Goal: Communication & Community: Answer question/provide support

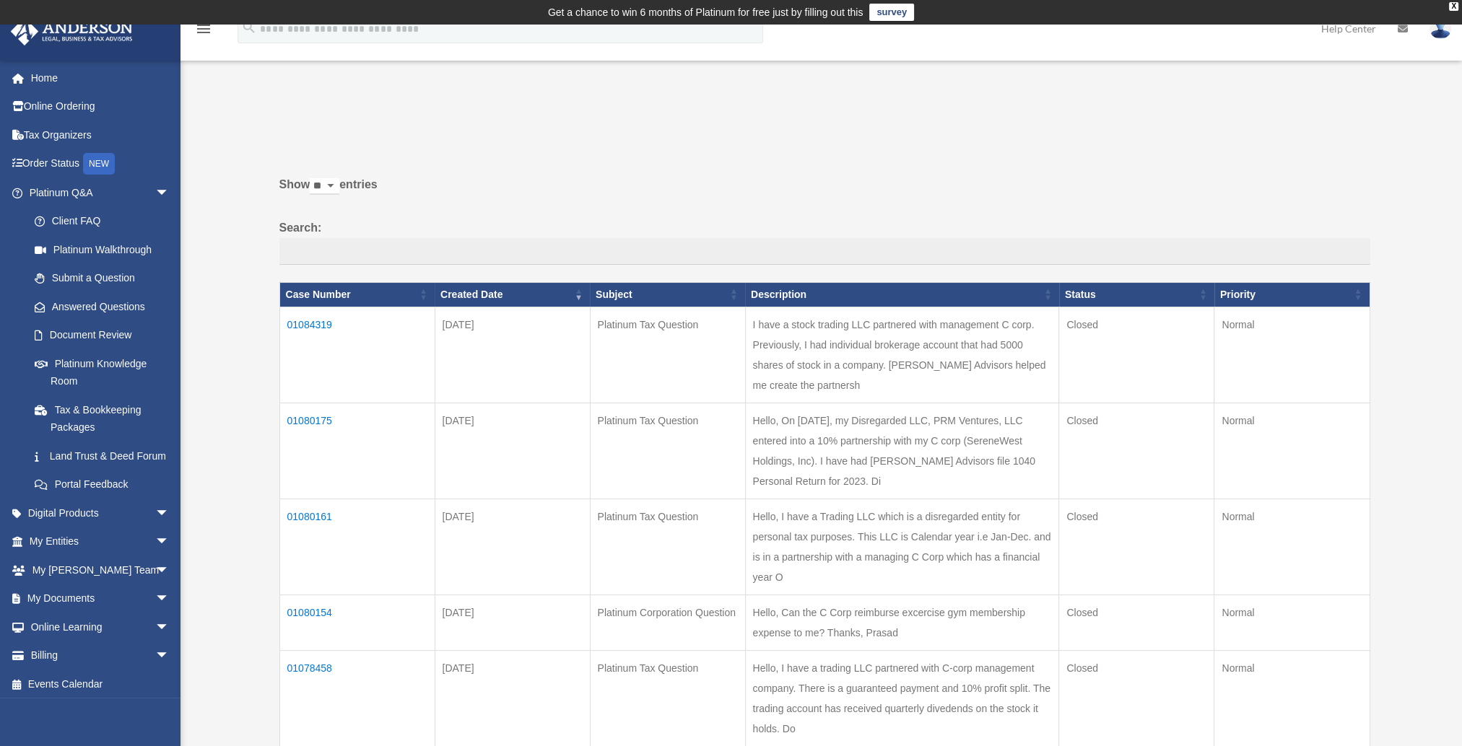
click at [304, 323] on td "01084319" at bounding box center [356, 355] width 155 height 96
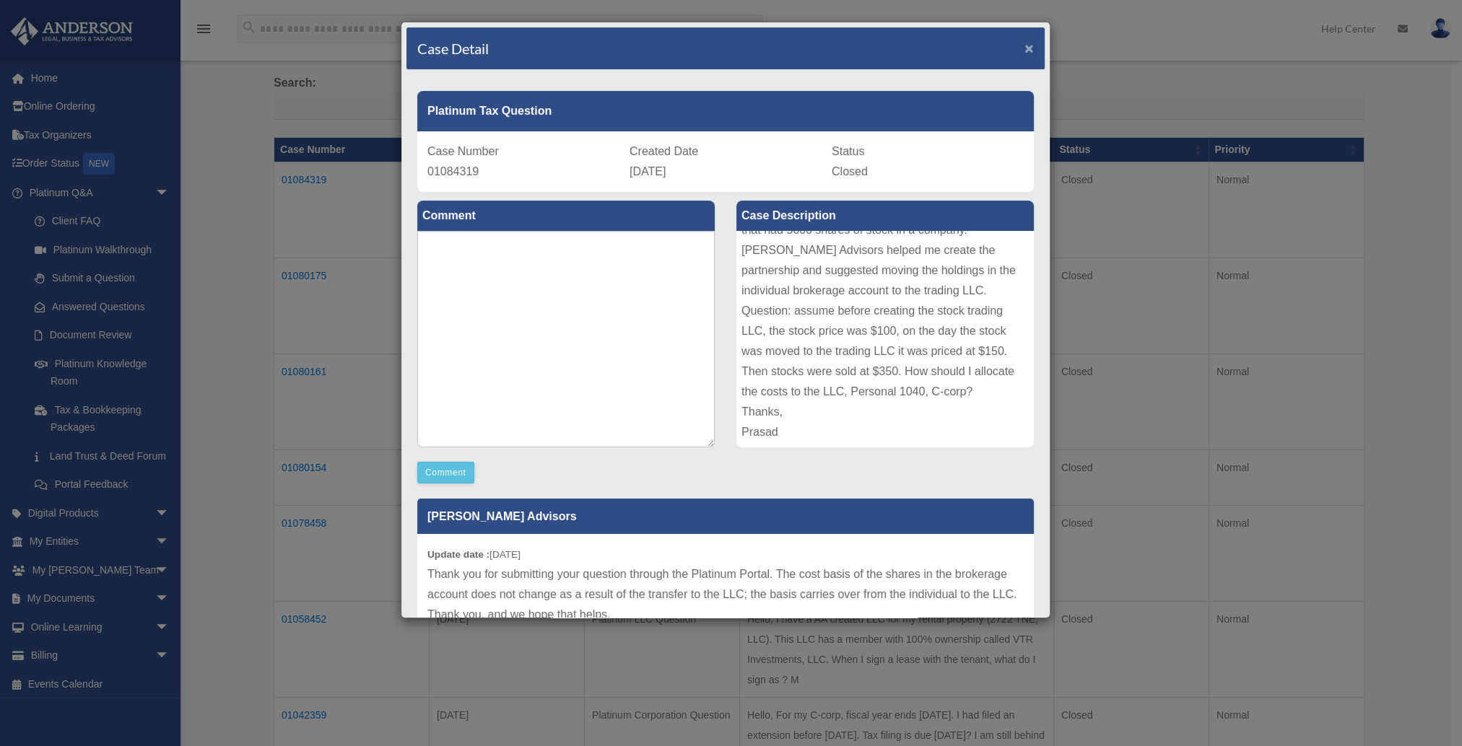
click at [1024, 51] on span "×" at bounding box center [1028, 48] width 9 height 17
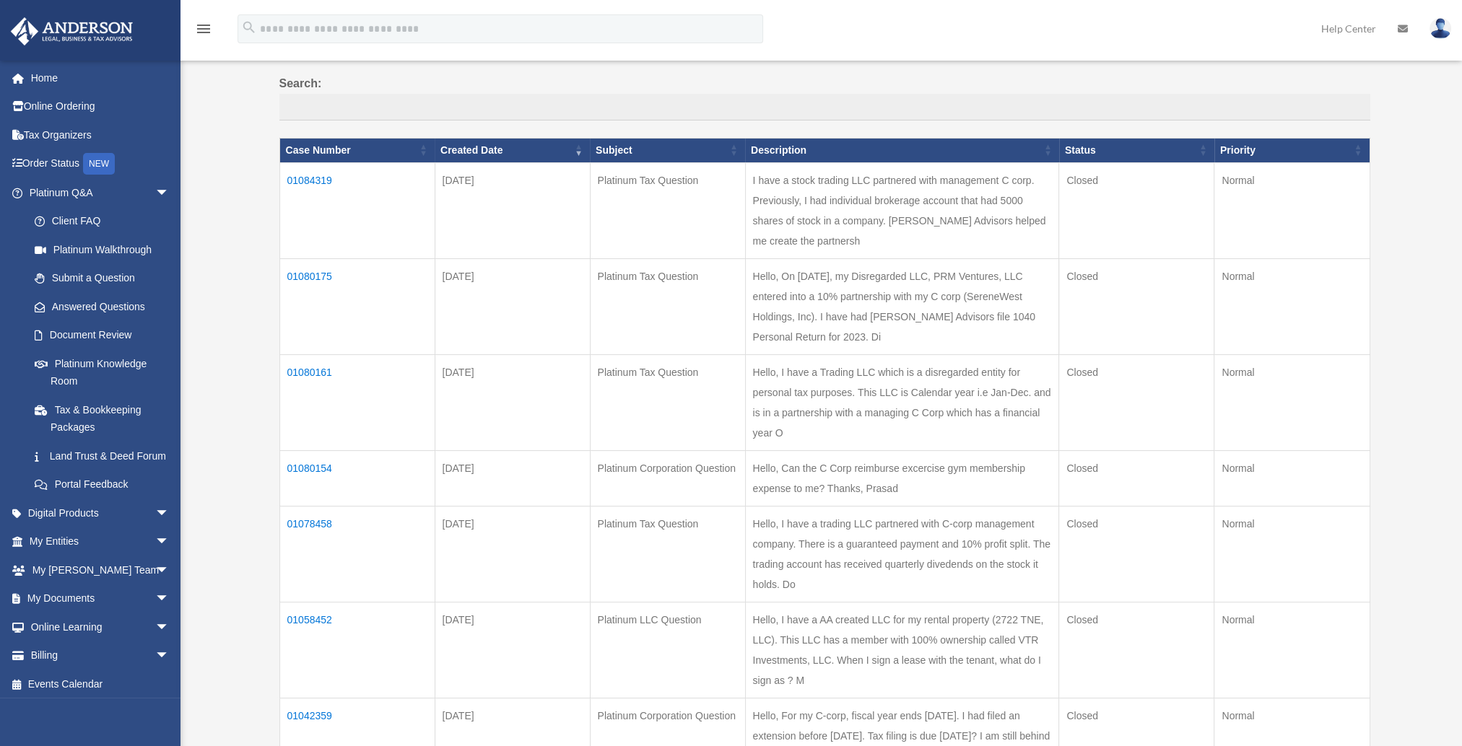
click at [313, 276] on td "01080175" at bounding box center [356, 306] width 155 height 96
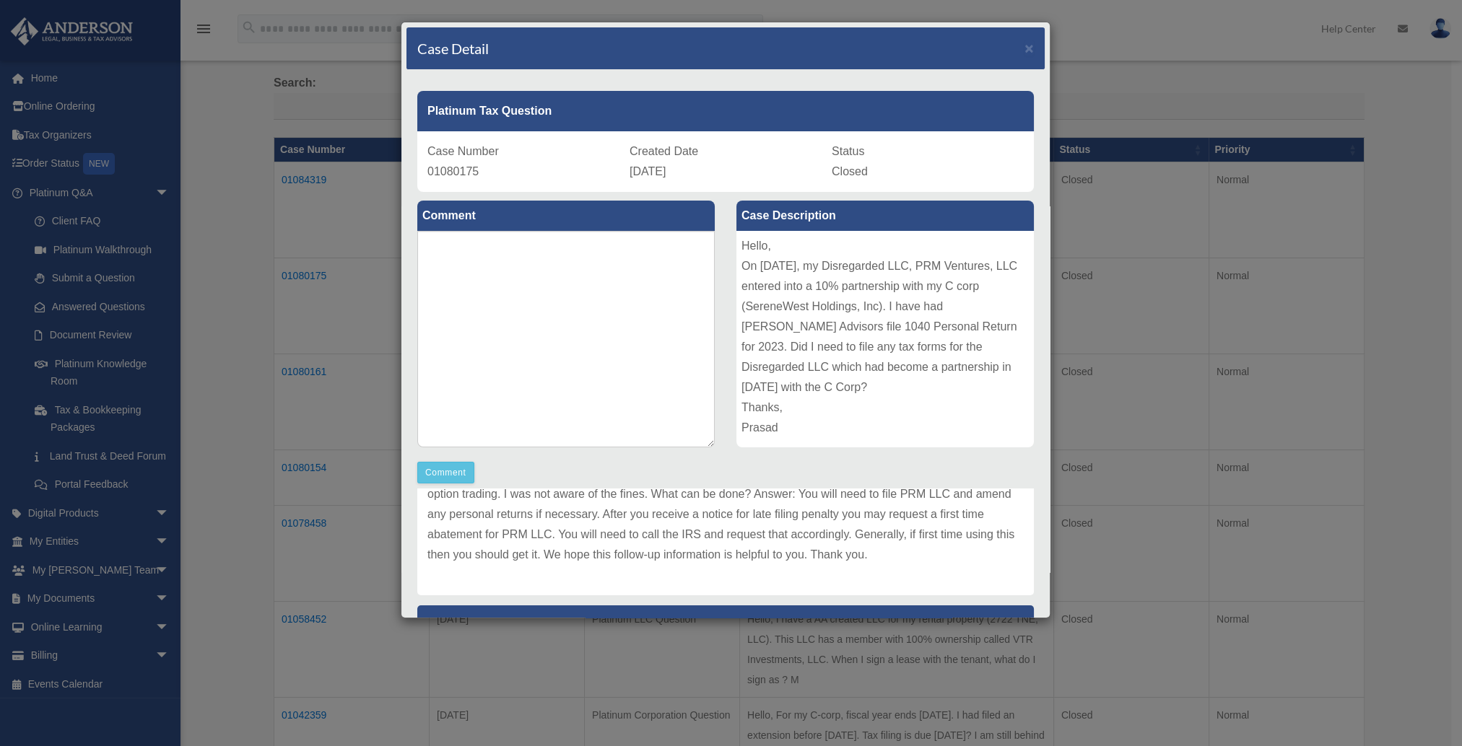
scroll to position [217, 0]
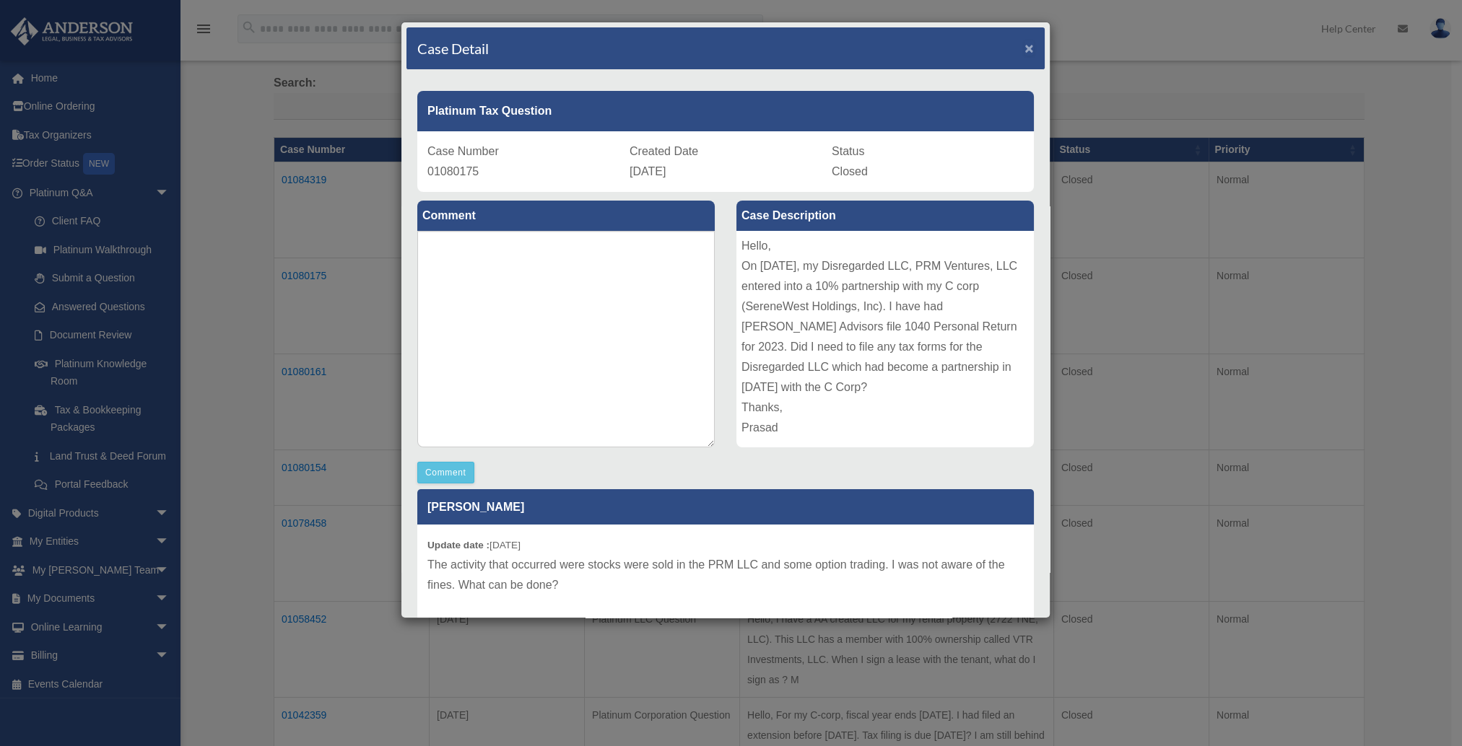
click at [1024, 51] on span "×" at bounding box center [1028, 48] width 9 height 17
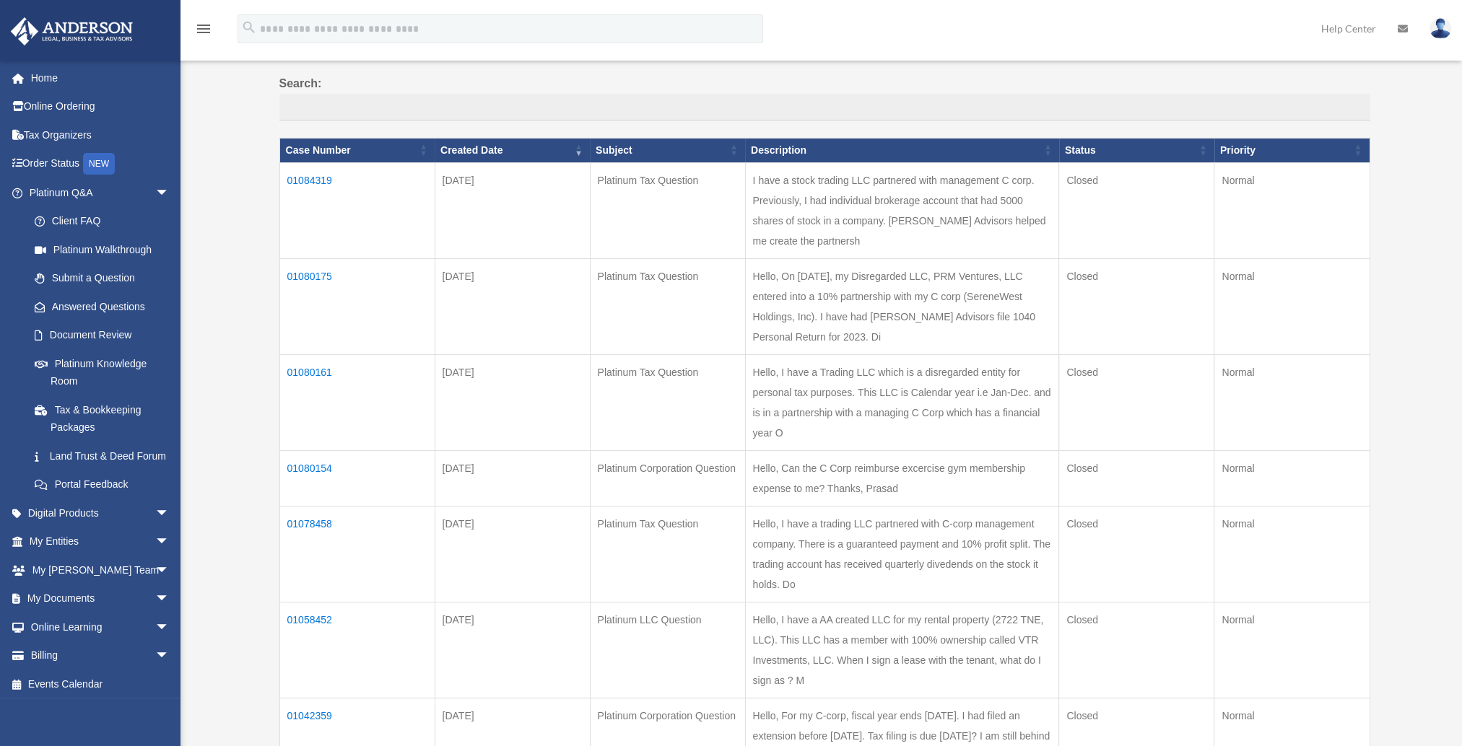
click at [295, 371] on td "01080161" at bounding box center [356, 402] width 155 height 96
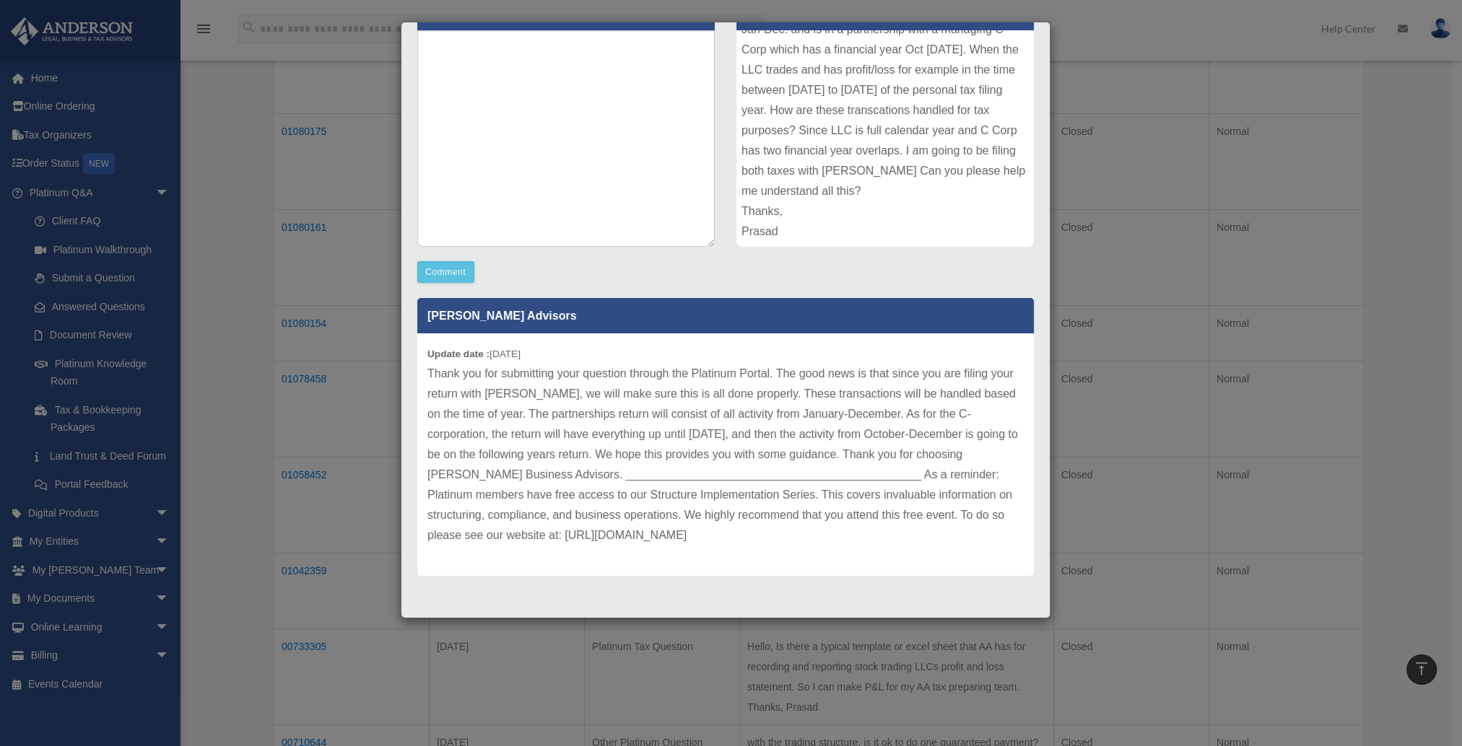
scroll to position [0, 0]
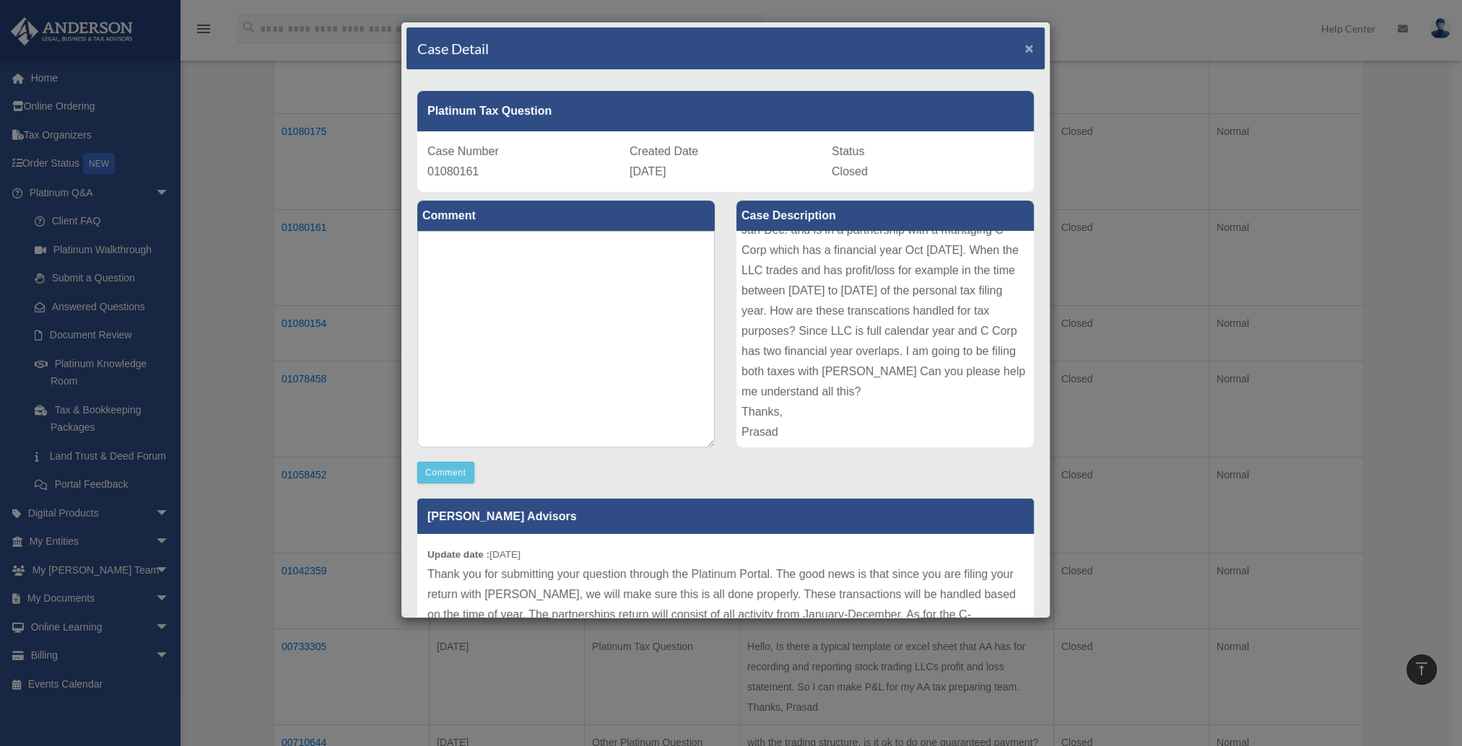
click at [1024, 48] on span "×" at bounding box center [1028, 48] width 9 height 17
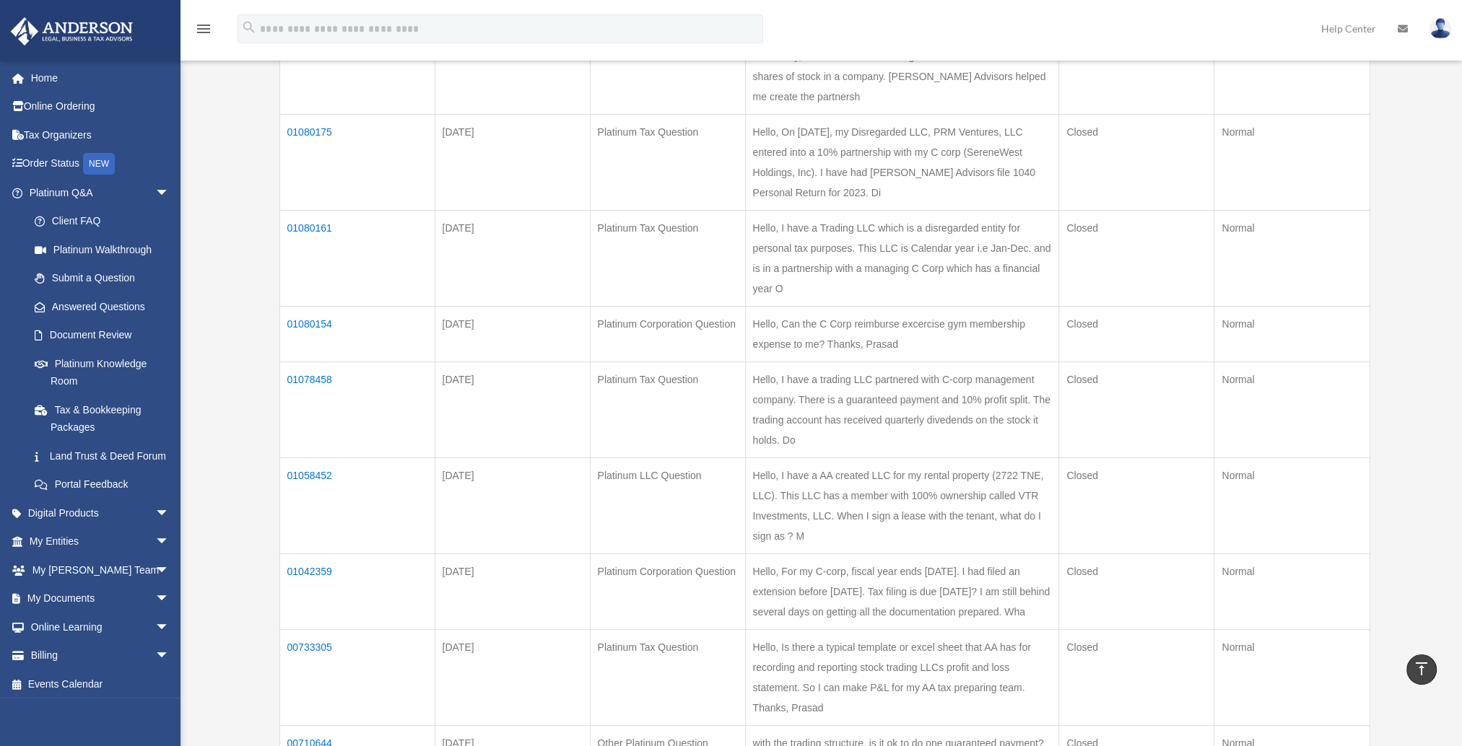
click at [293, 322] on td "01080154" at bounding box center [356, 334] width 155 height 56
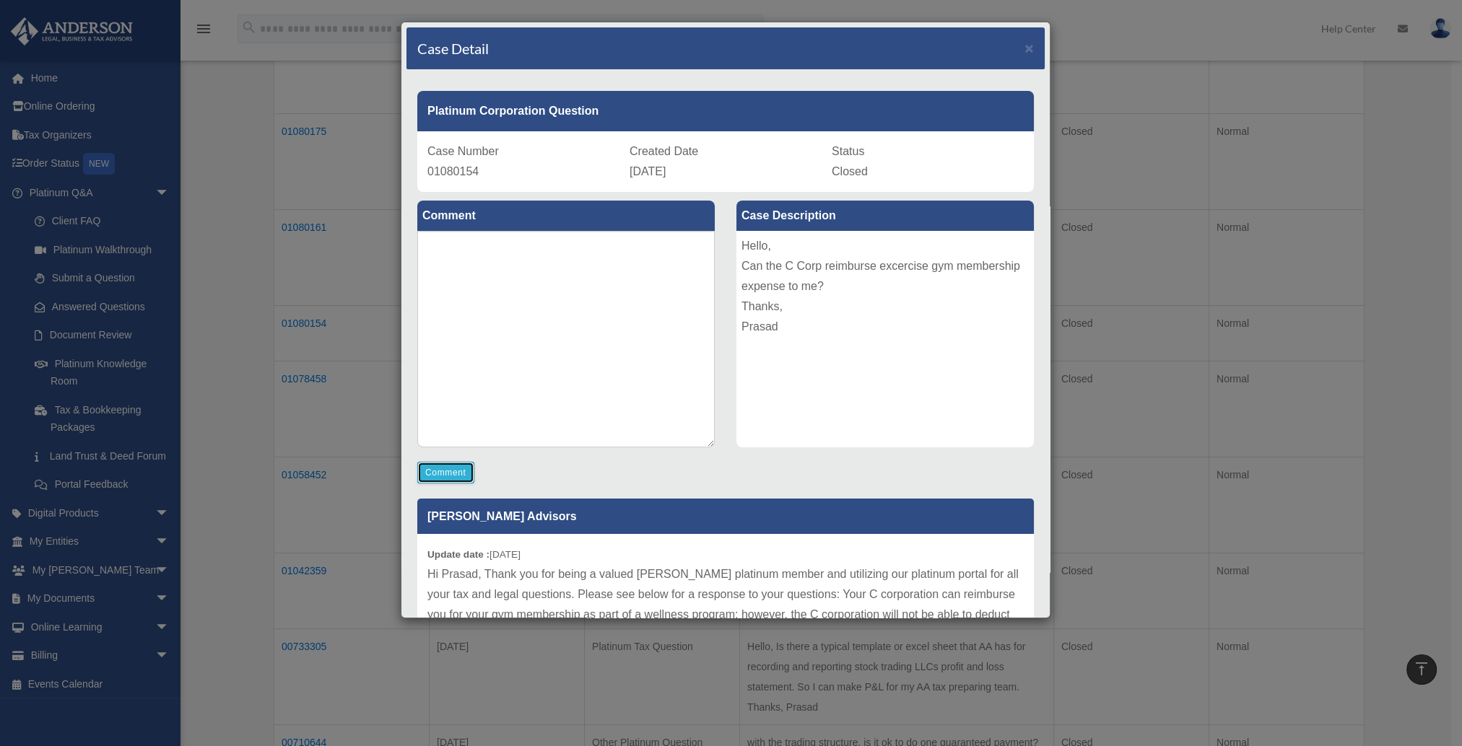
click at [429, 473] on button "Comment" at bounding box center [445, 473] width 57 height 22
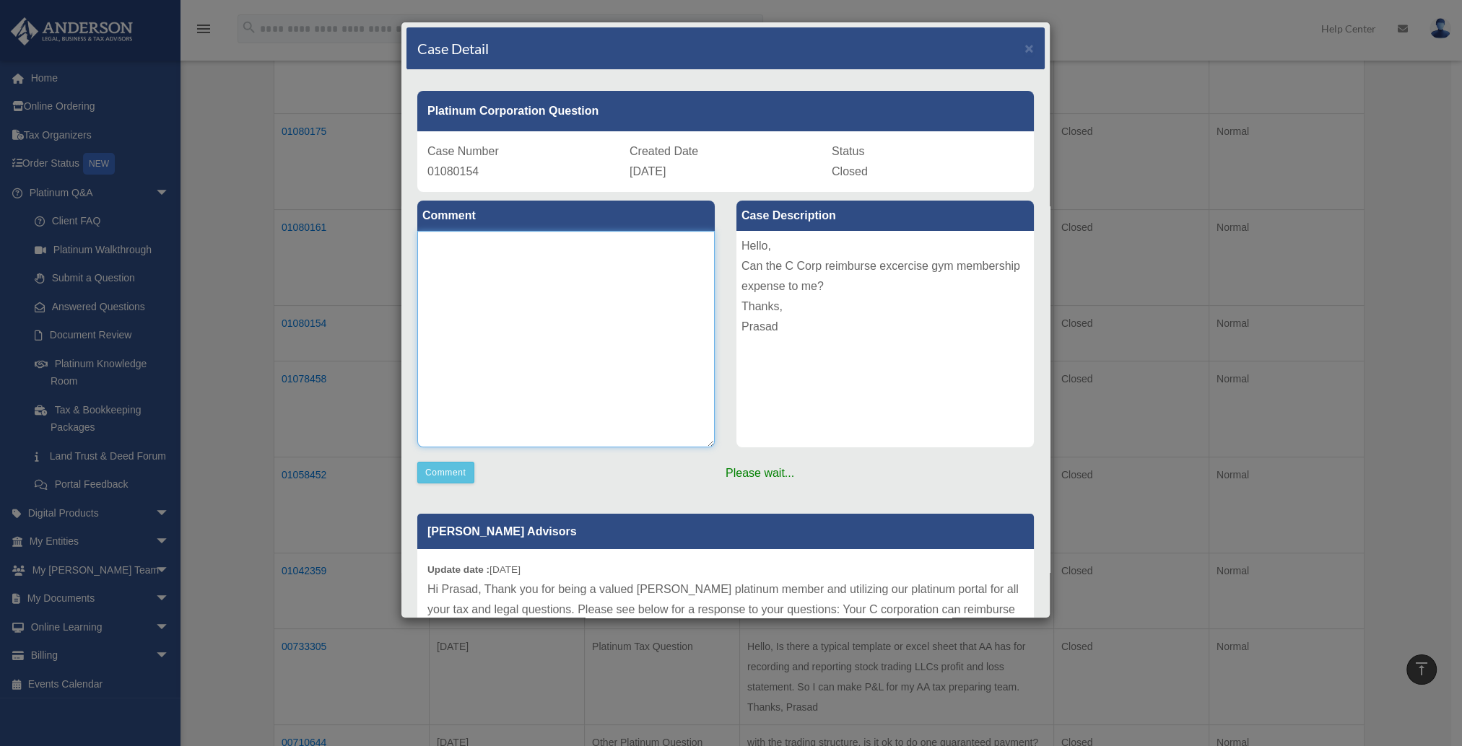
click at [497, 356] on textarea at bounding box center [565, 339] width 297 height 217
type textarea "****"
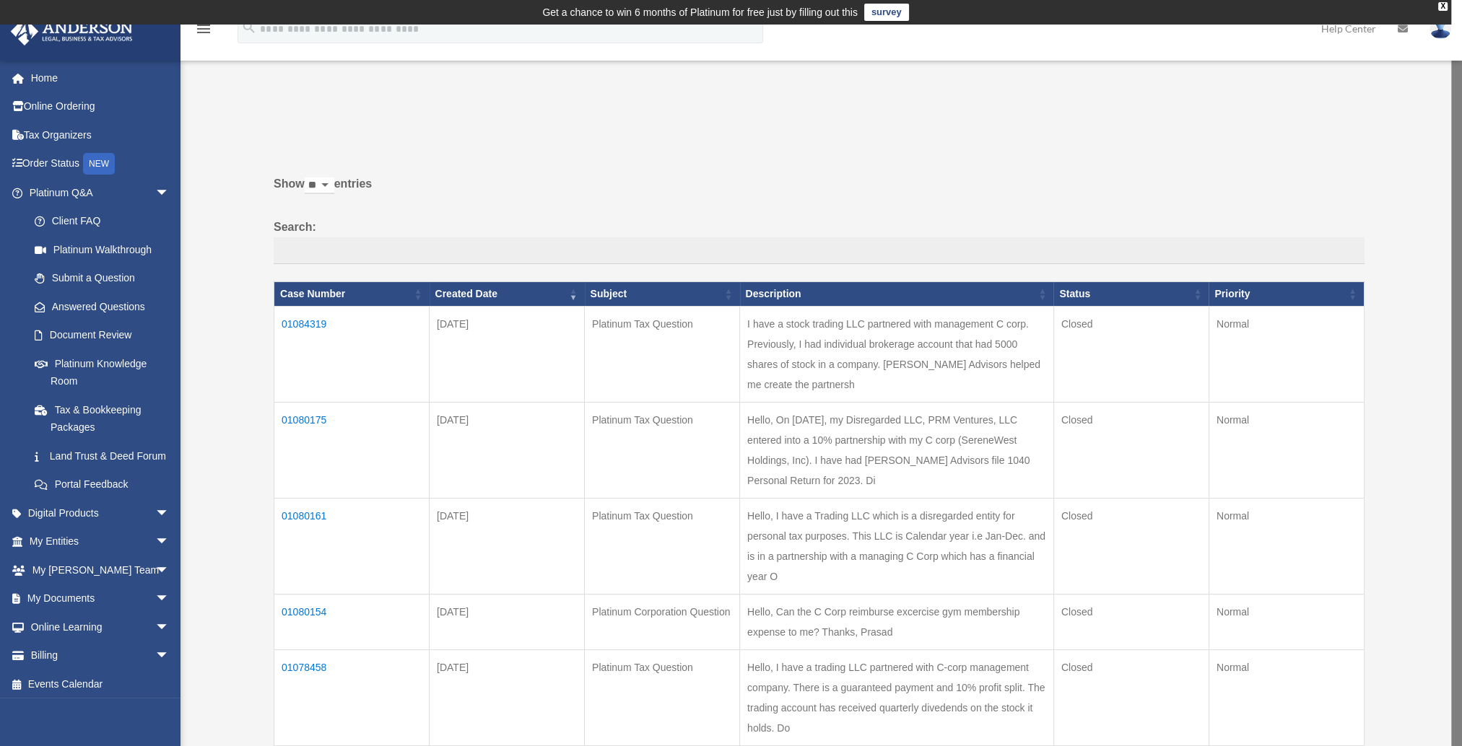
click at [296, 614] on td "01080154" at bounding box center [351, 623] width 155 height 56
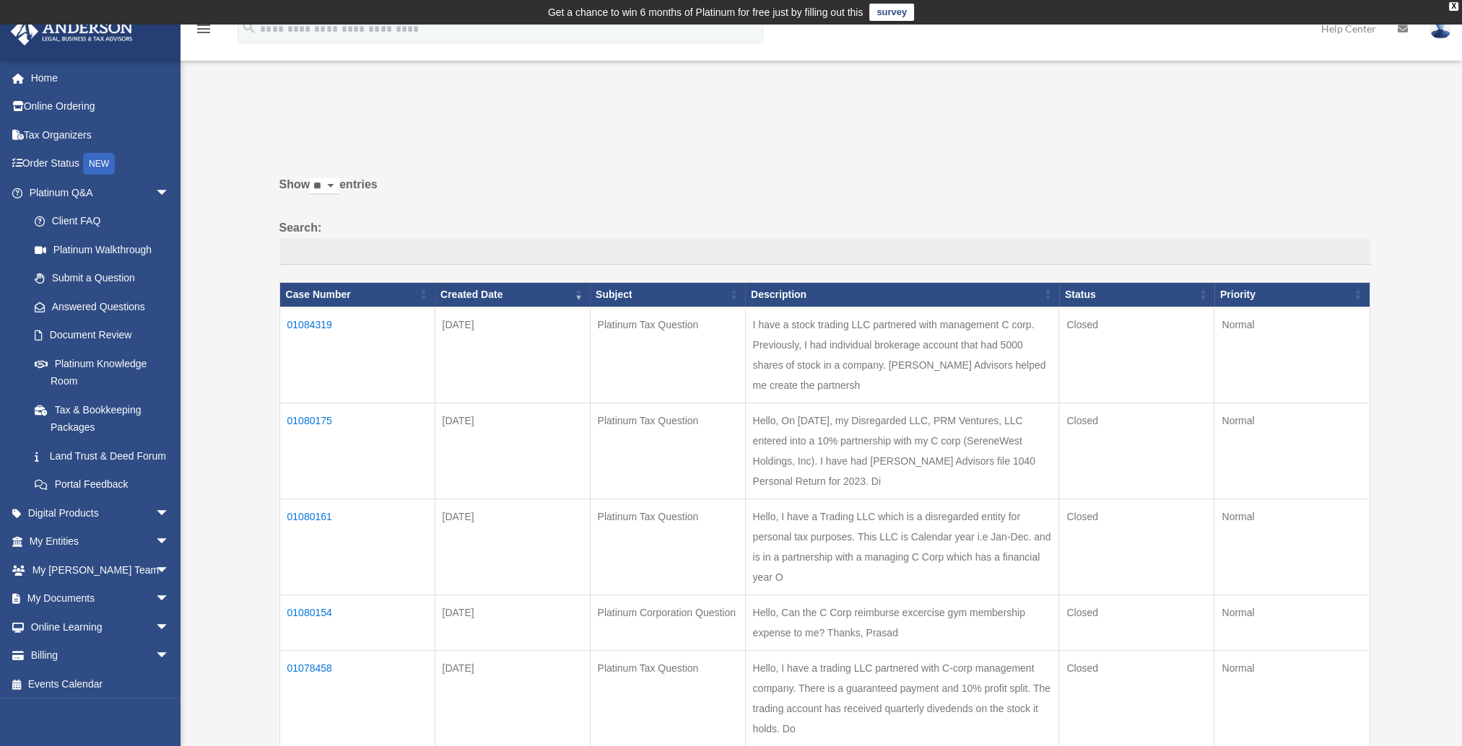
click at [312, 608] on td "01080154" at bounding box center [356, 623] width 155 height 56
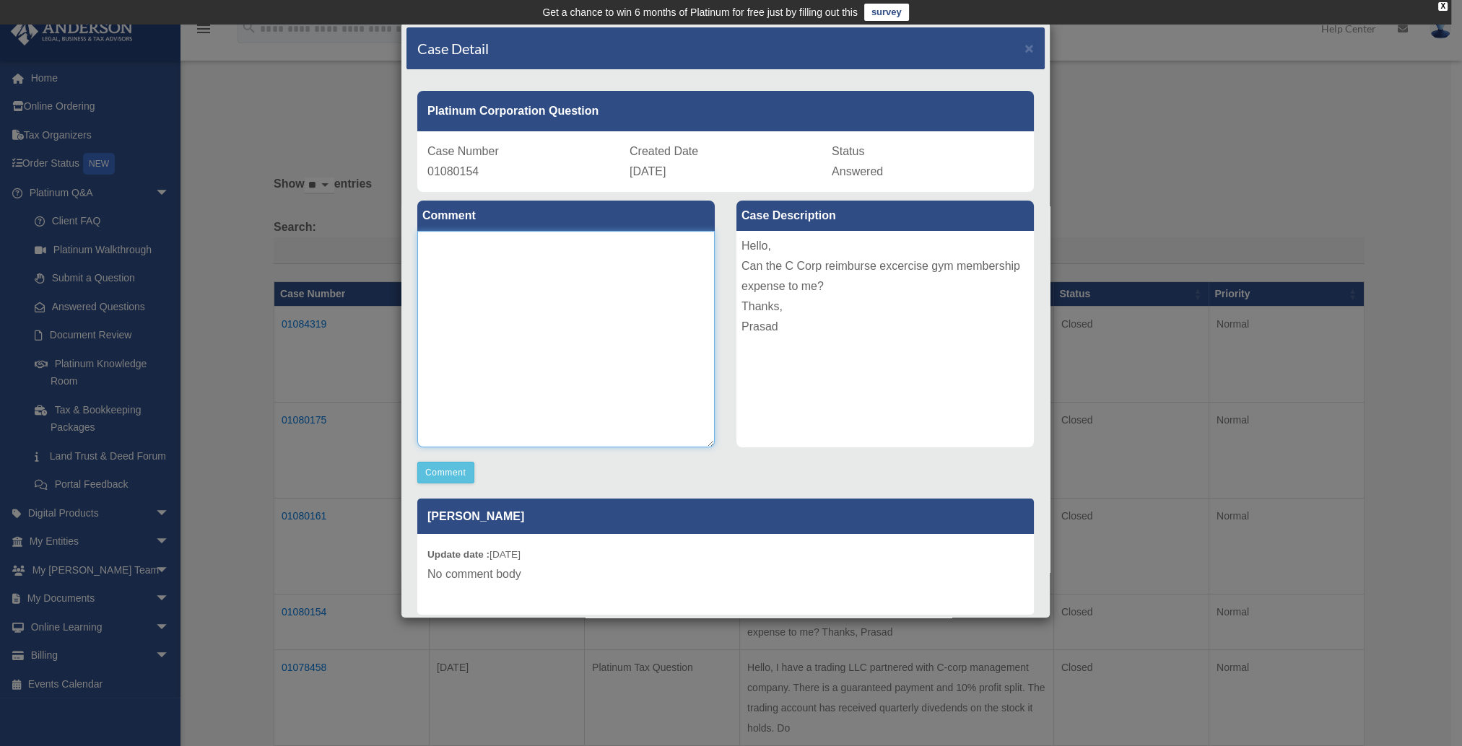
click at [520, 331] on textarea at bounding box center [565, 339] width 297 height 217
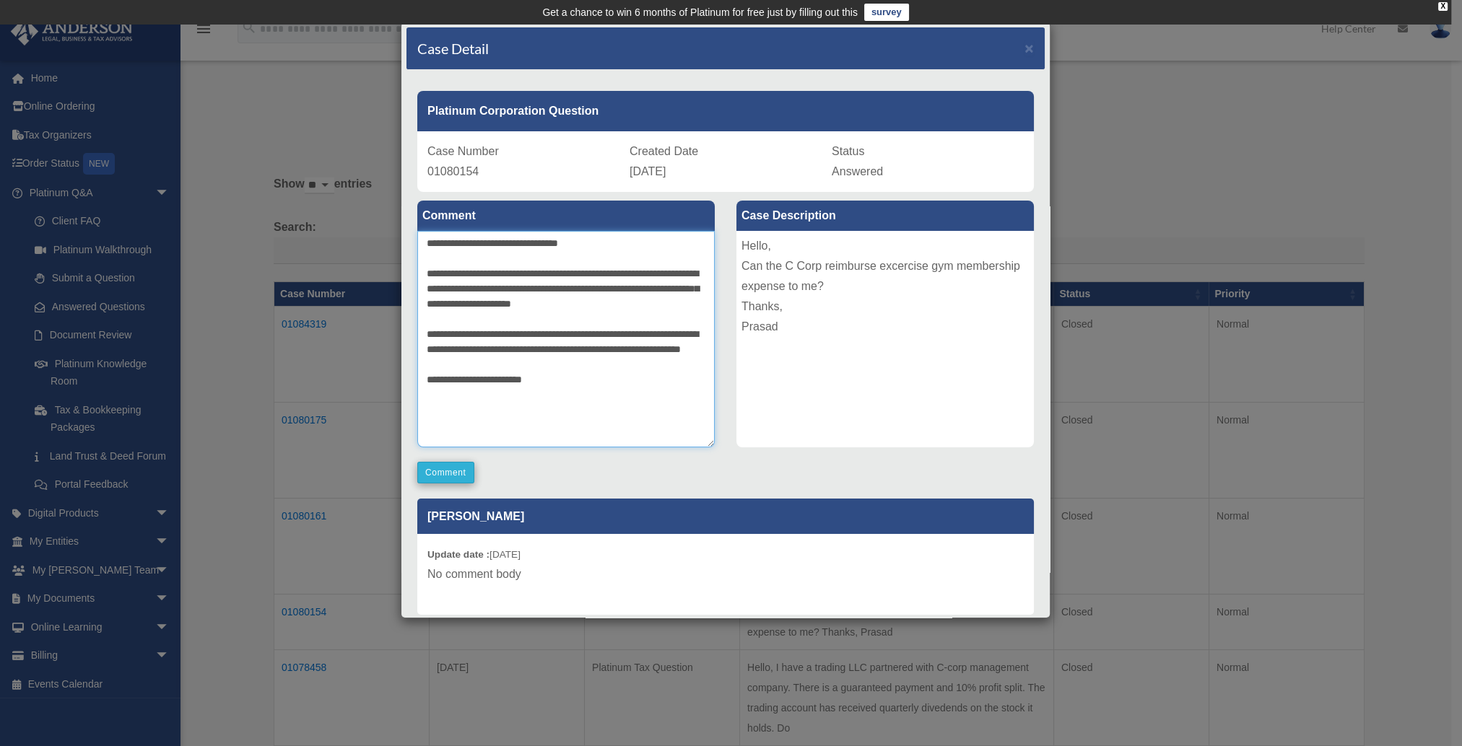
type textarea "**********"
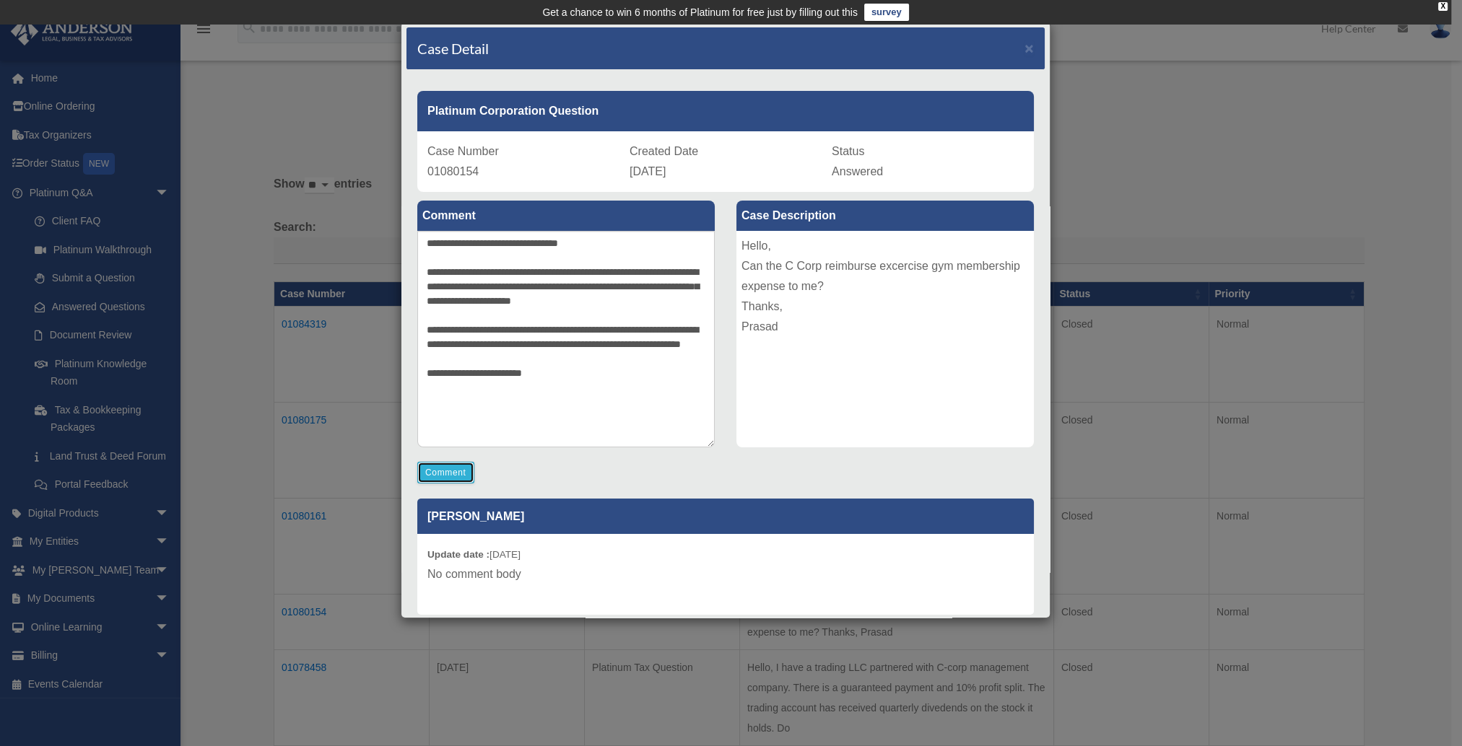
click at [441, 476] on button "Comment" at bounding box center [445, 473] width 57 height 22
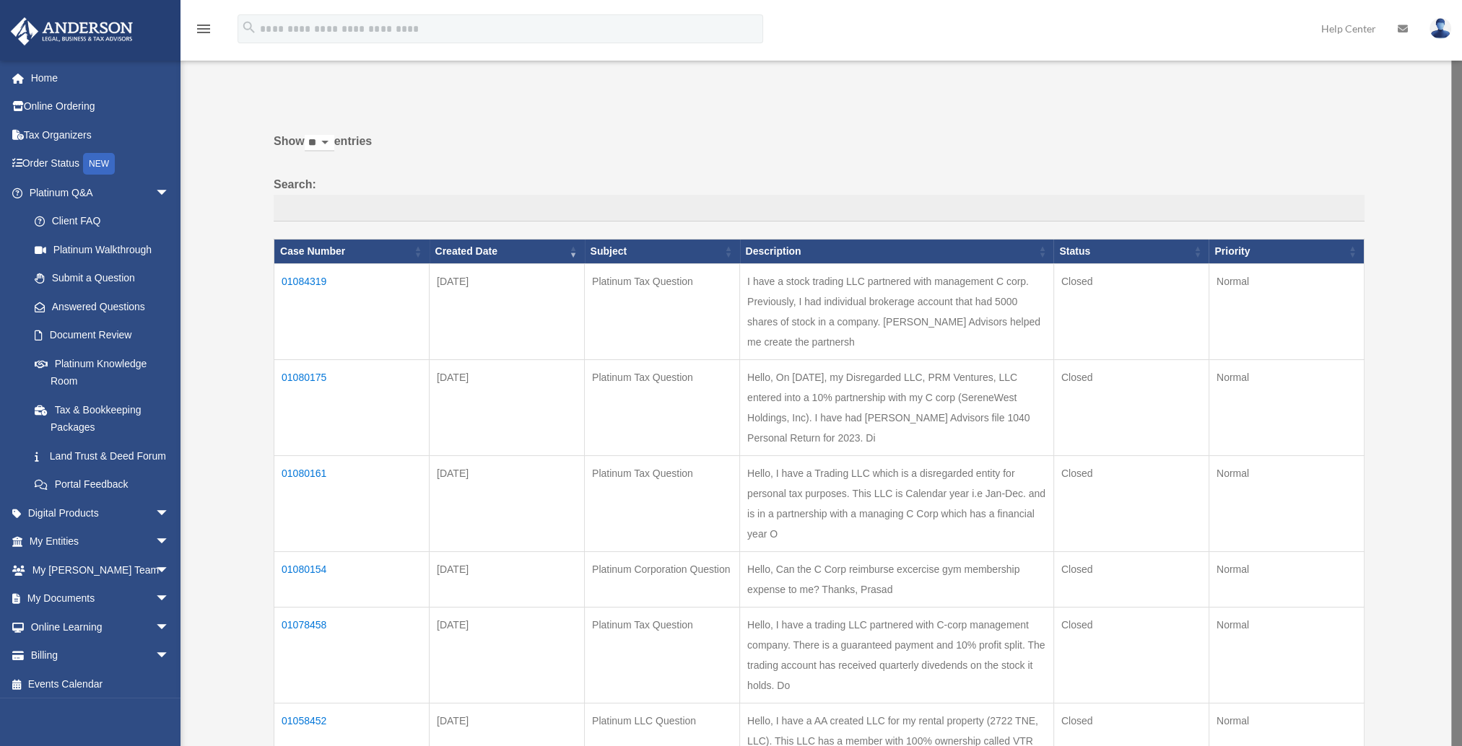
scroll to position [72, 0]
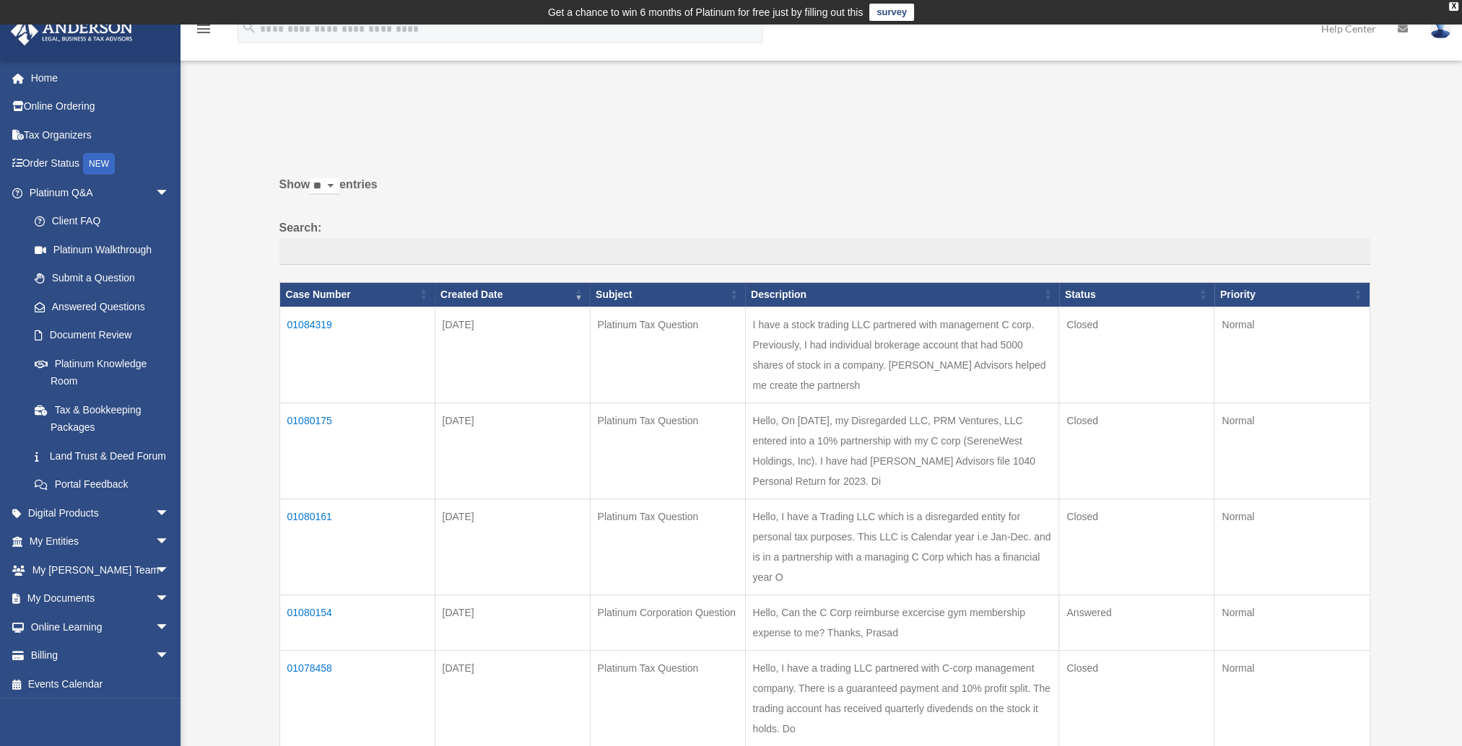
click at [301, 612] on td "01080154" at bounding box center [356, 623] width 155 height 56
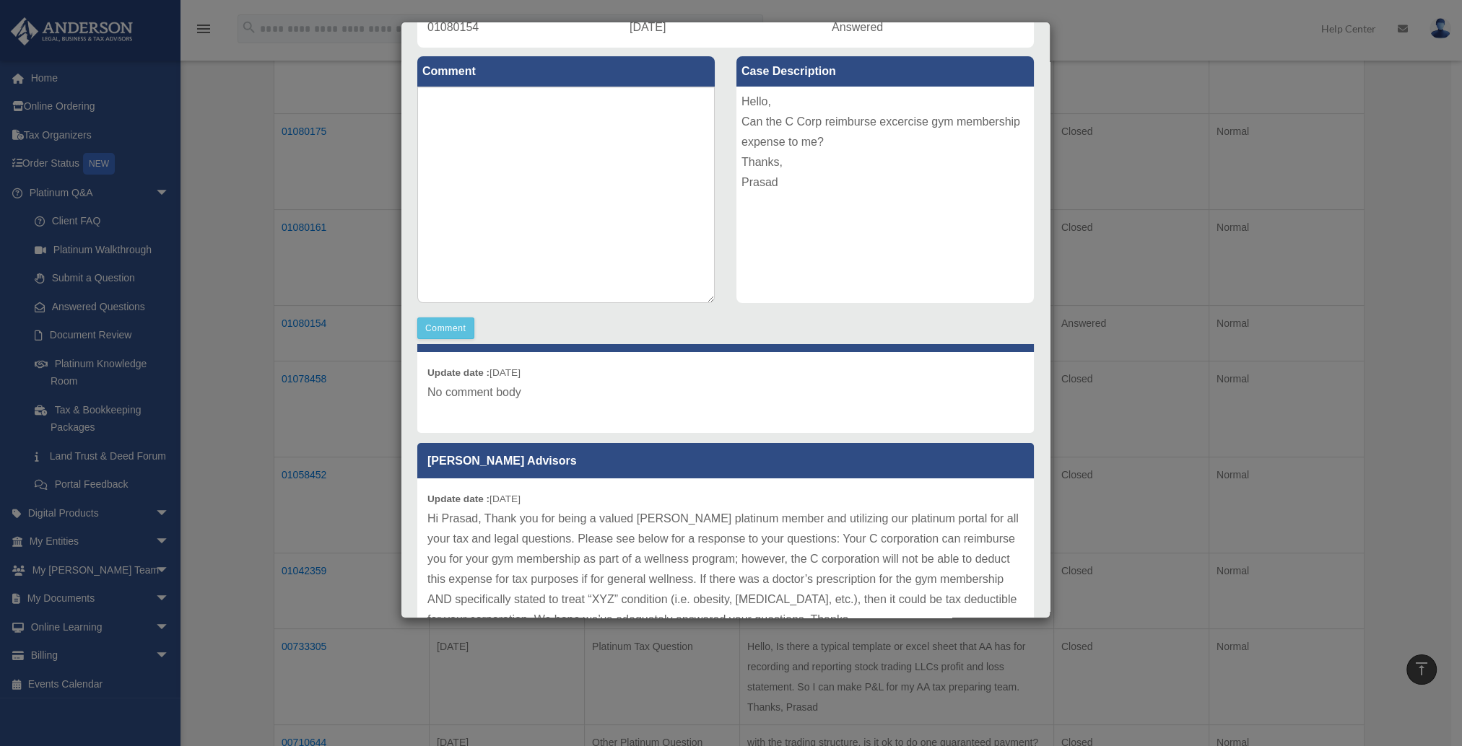
scroll to position [251, 0]
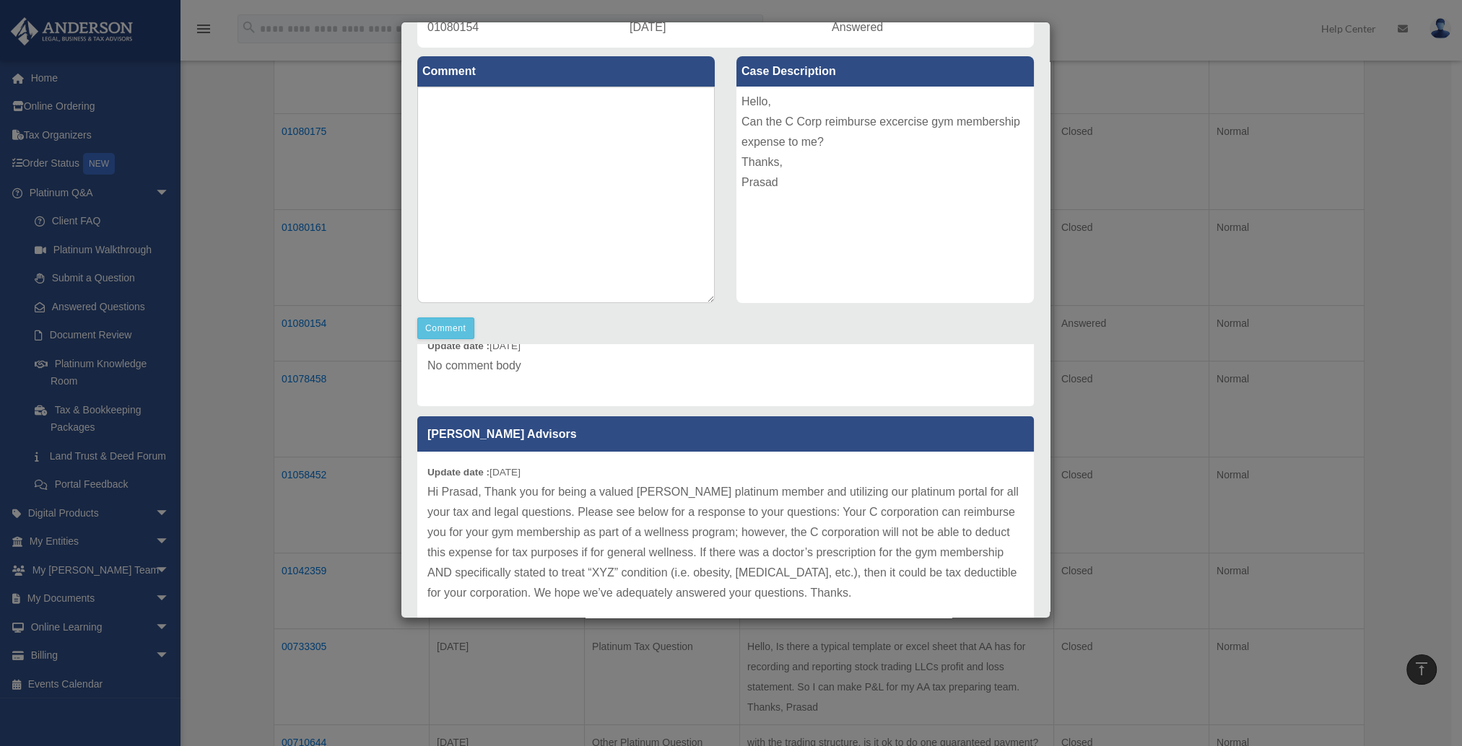
click at [1094, 62] on div "Case Detail × Platinum Corporation Question Case Number 01080154 Created Date […" at bounding box center [731, 373] width 1462 height 746
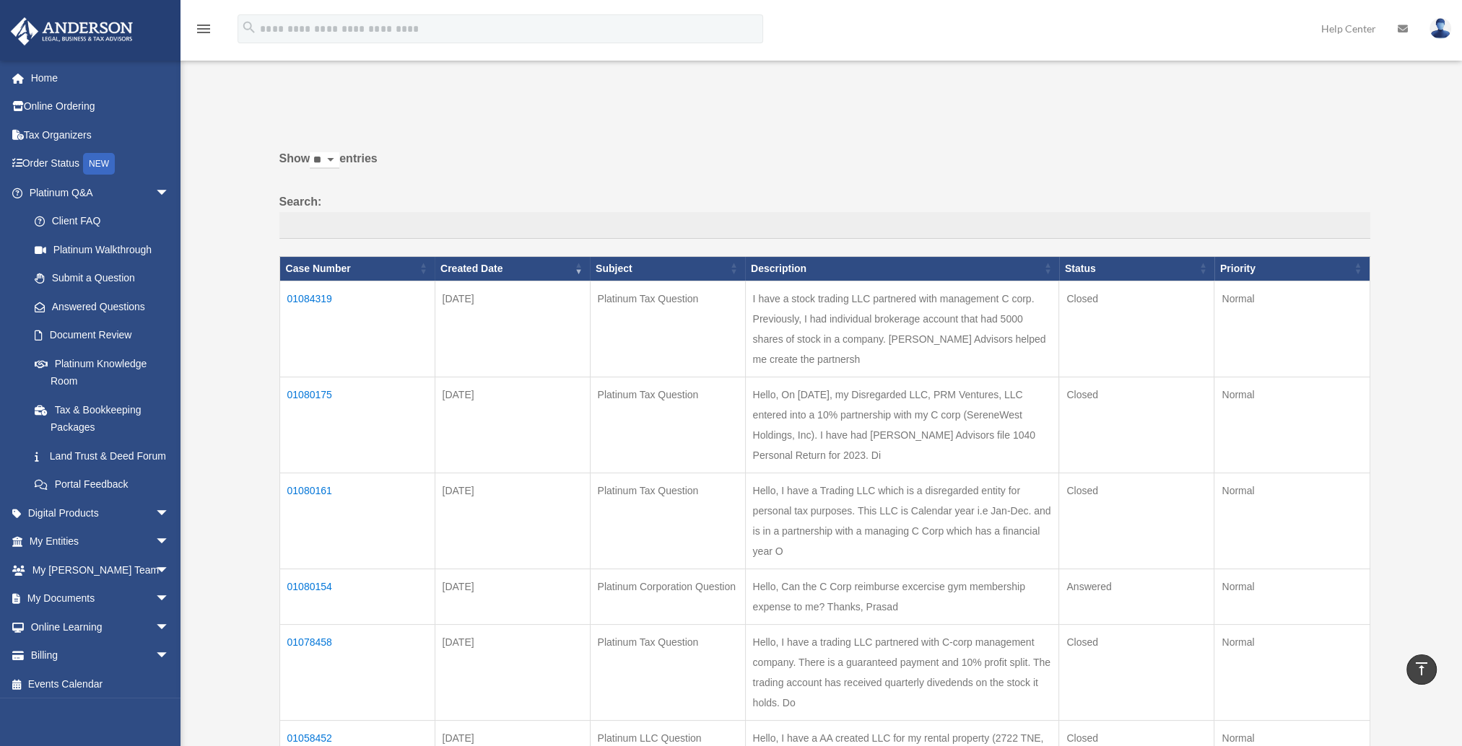
scroll to position [0, 0]
